Goal: Task Accomplishment & Management: Use online tool/utility

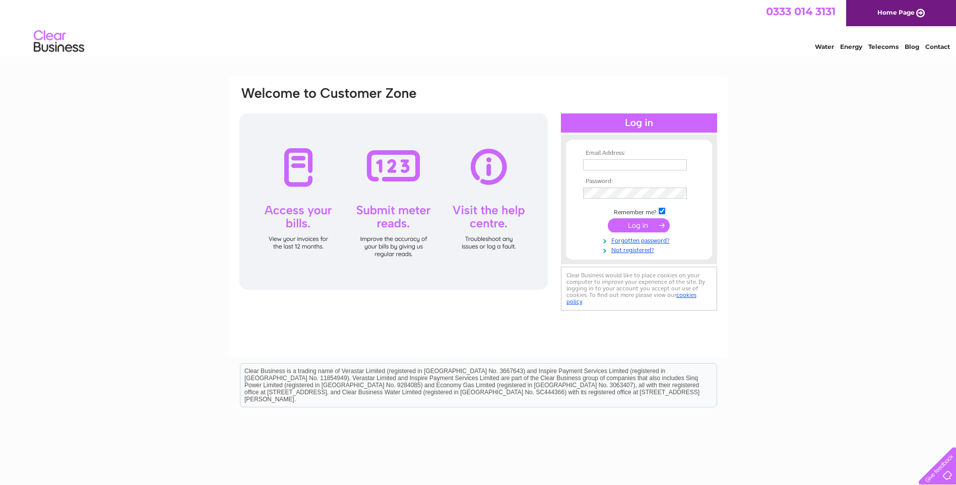
type input "angela@taylorwithers.co.uk"
click at [634, 227] on input "submit" at bounding box center [639, 225] width 62 height 14
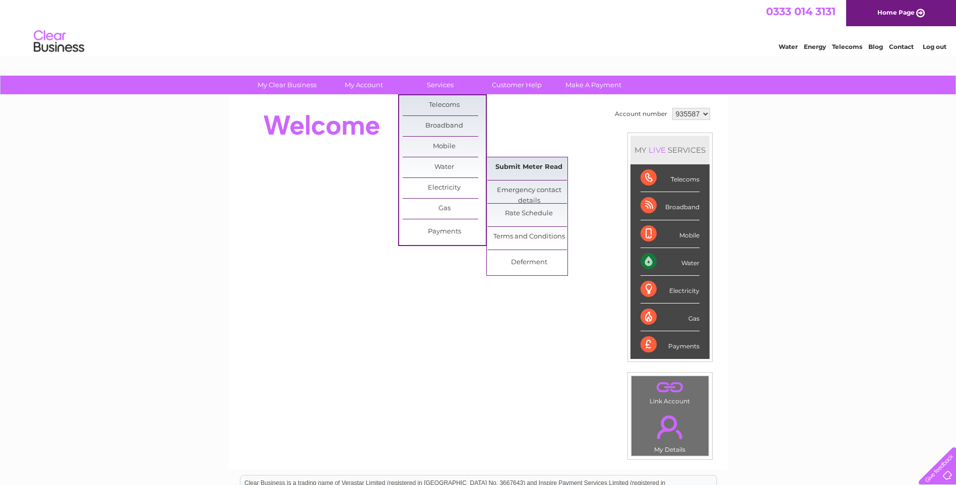
click at [514, 164] on link "Submit Meter Read" at bounding box center [529, 167] width 83 height 20
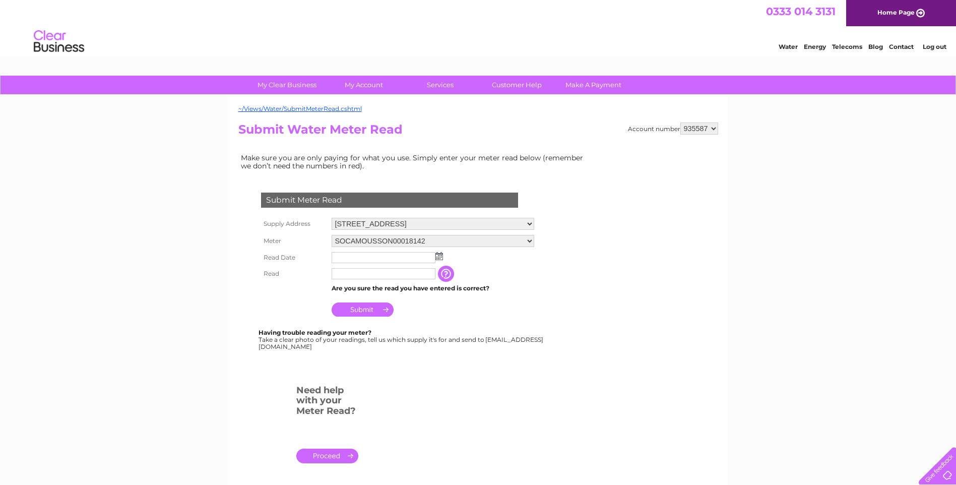
click at [437, 255] on img at bounding box center [440, 256] width 8 height 8
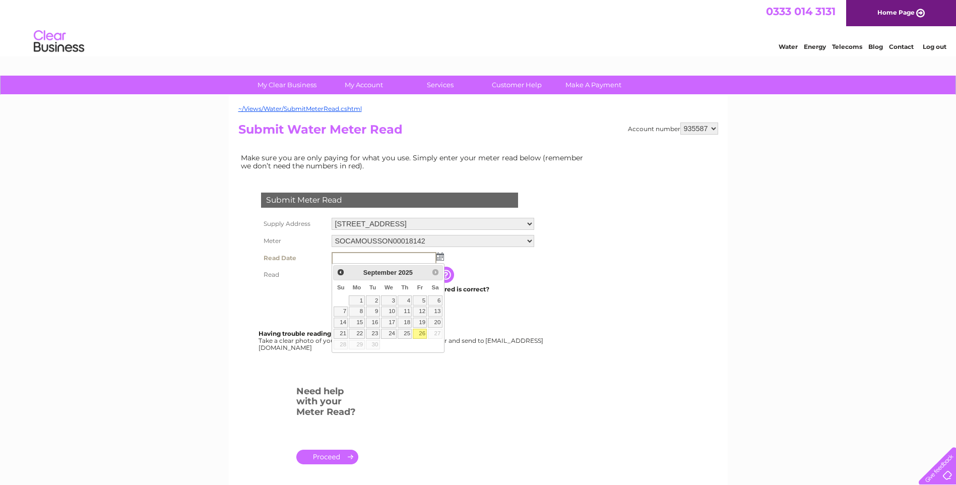
click at [419, 332] on link "26" at bounding box center [420, 334] width 14 height 10
type input "[DATE]"
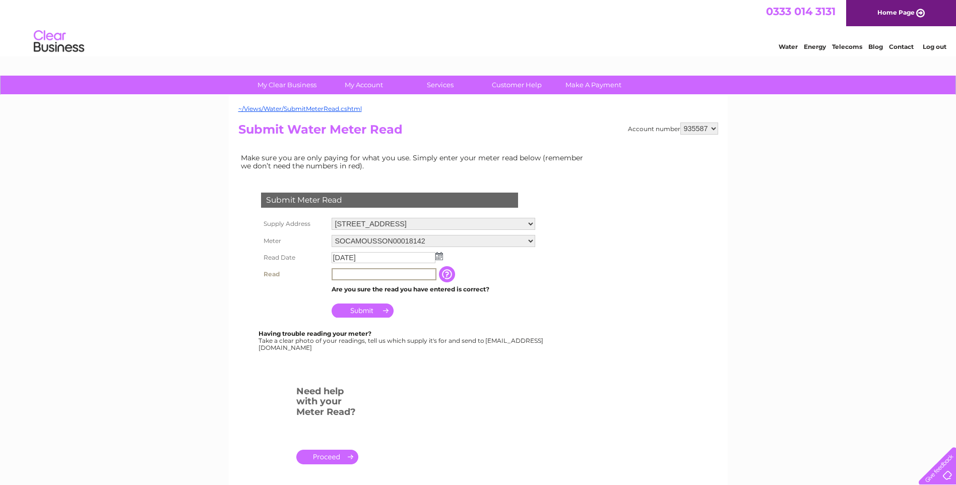
click at [350, 272] on input "text" at bounding box center [384, 274] width 105 height 12
type input "2226"
click at [353, 309] on input "Submit" at bounding box center [363, 309] width 62 height 14
